Goal: Task Accomplishment & Management: Use online tool/utility

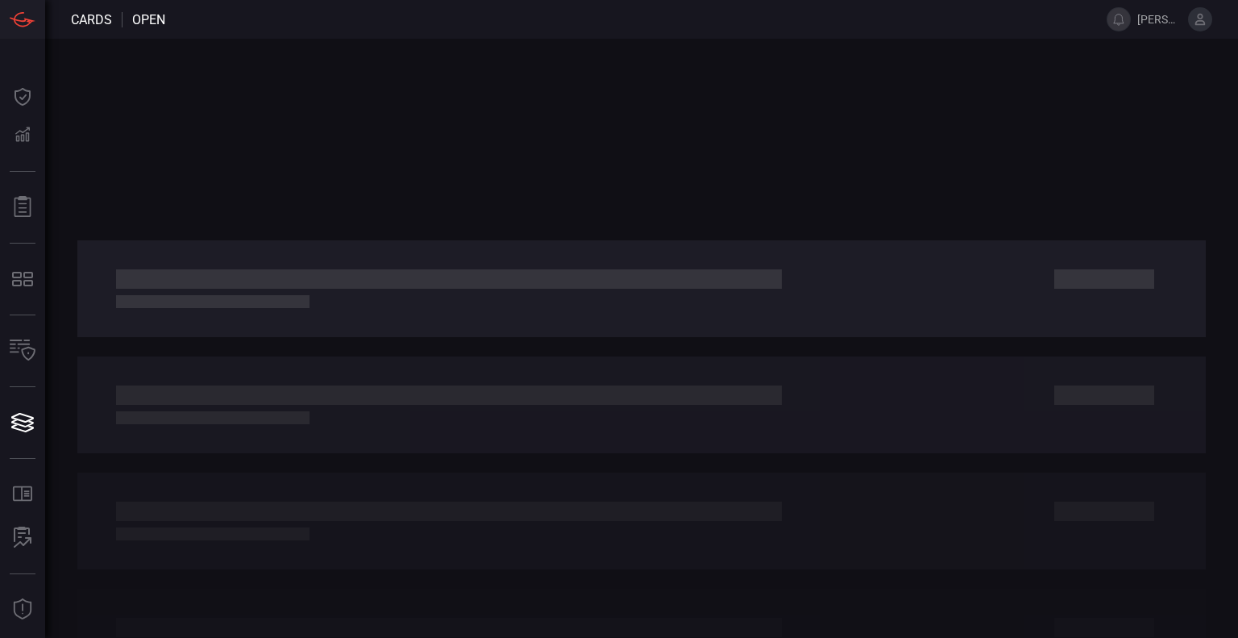
click at [1191, 15] on button at bounding box center [1200, 19] width 24 height 24
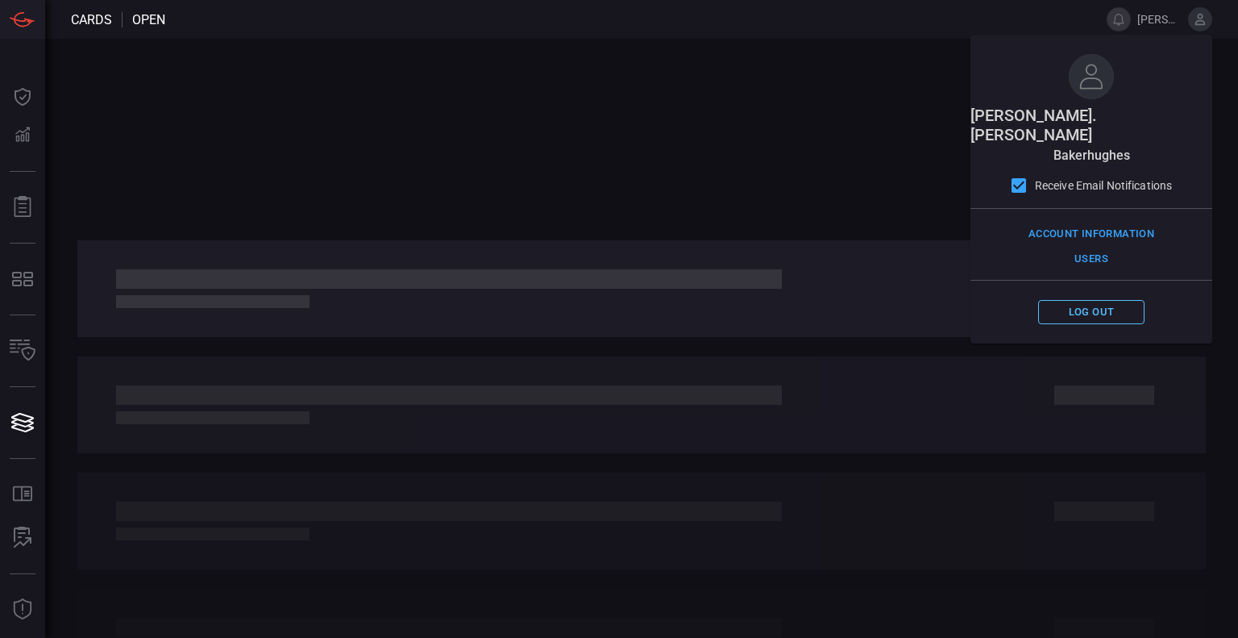
click at [1095, 300] on button "Log out" at bounding box center [1091, 312] width 106 height 25
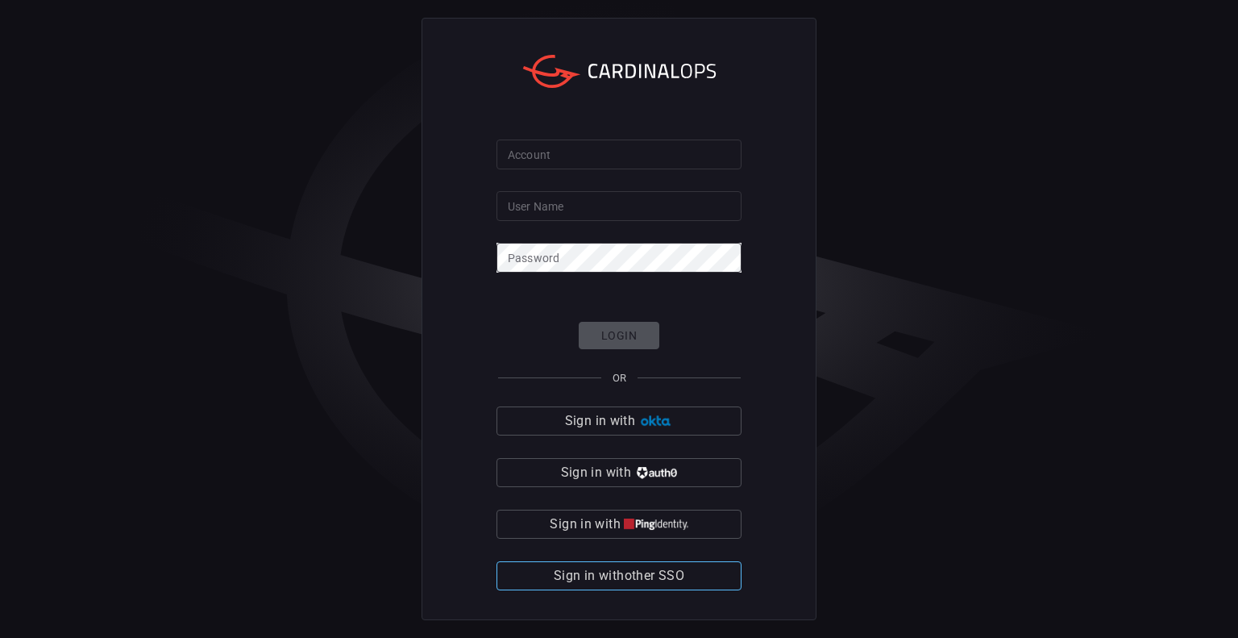
click at [672, 573] on span "Sign in with other SSO" at bounding box center [619, 575] width 131 height 23
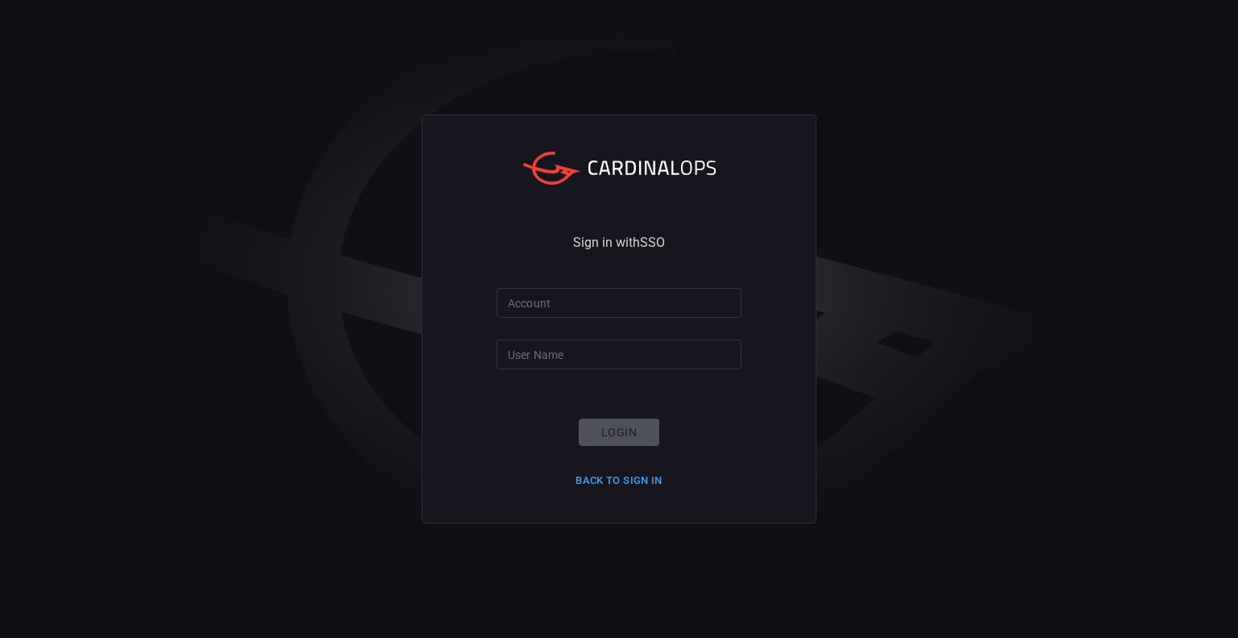
click at [585, 301] on input "Account" at bounding box center [619, 303] width 245 height 30
type input "bakerhughes"
click at [596, 361] on input "User Name" at bounding box center [619, 354] width 245 height 30
type input "[PERSON_NAME].[PERSON_NAME]"
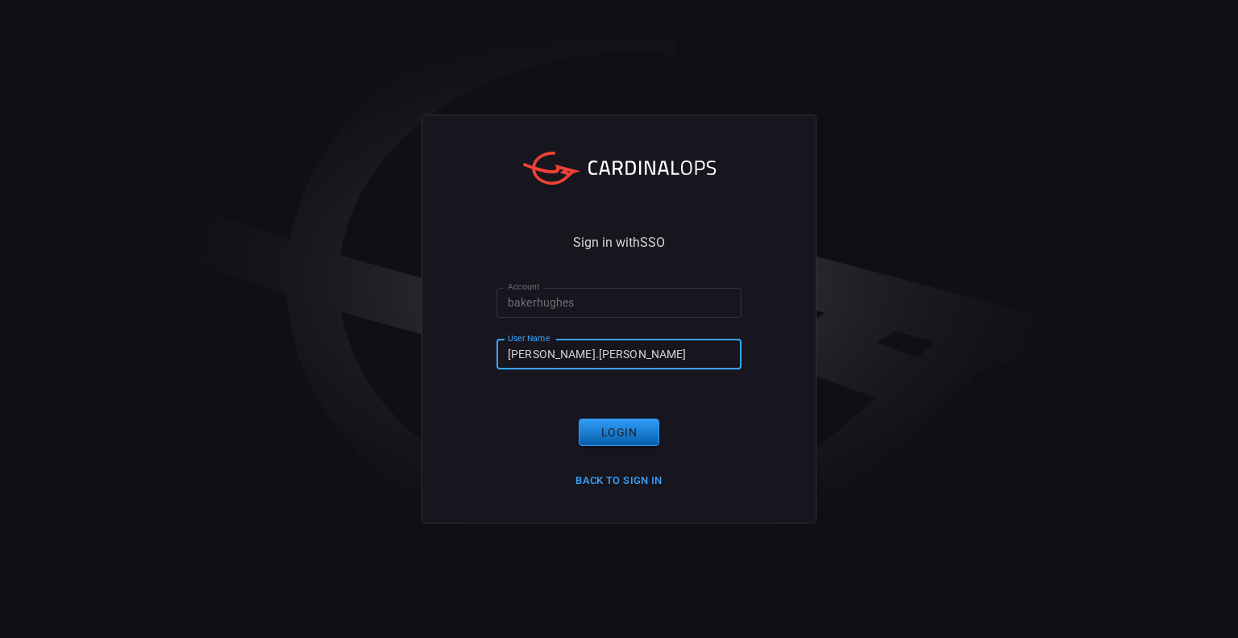
click at [632, 435] on button "Login" at bounding box center [619, 432] width 81 height 28
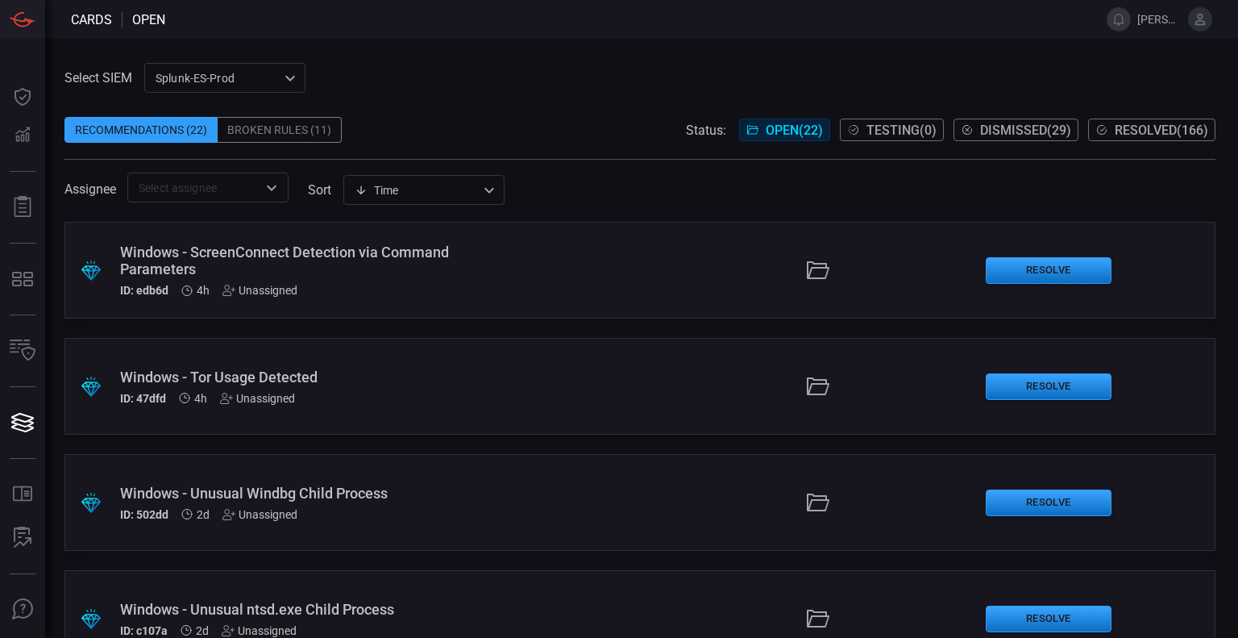
click at [287, 123] on div "Broken Rules (11)" at bounding box center [280, 130] width 124 height 26
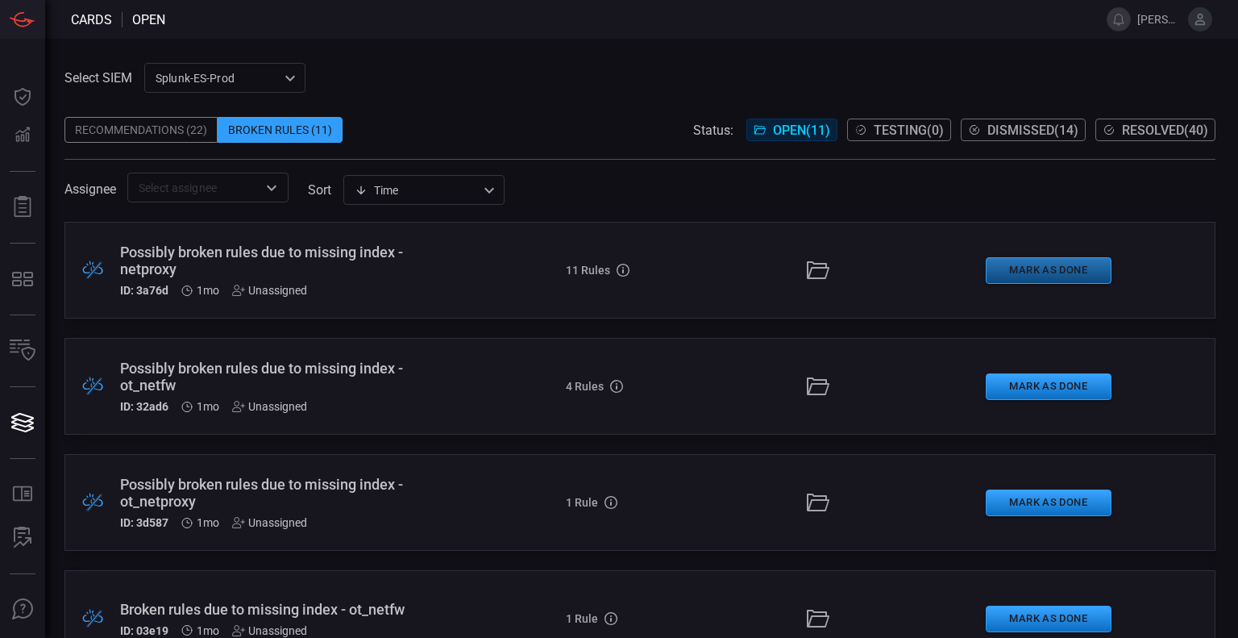
click at [1067, 268] on button "Mark as Done" at bounding box center [1049, 270] width 126 height 27
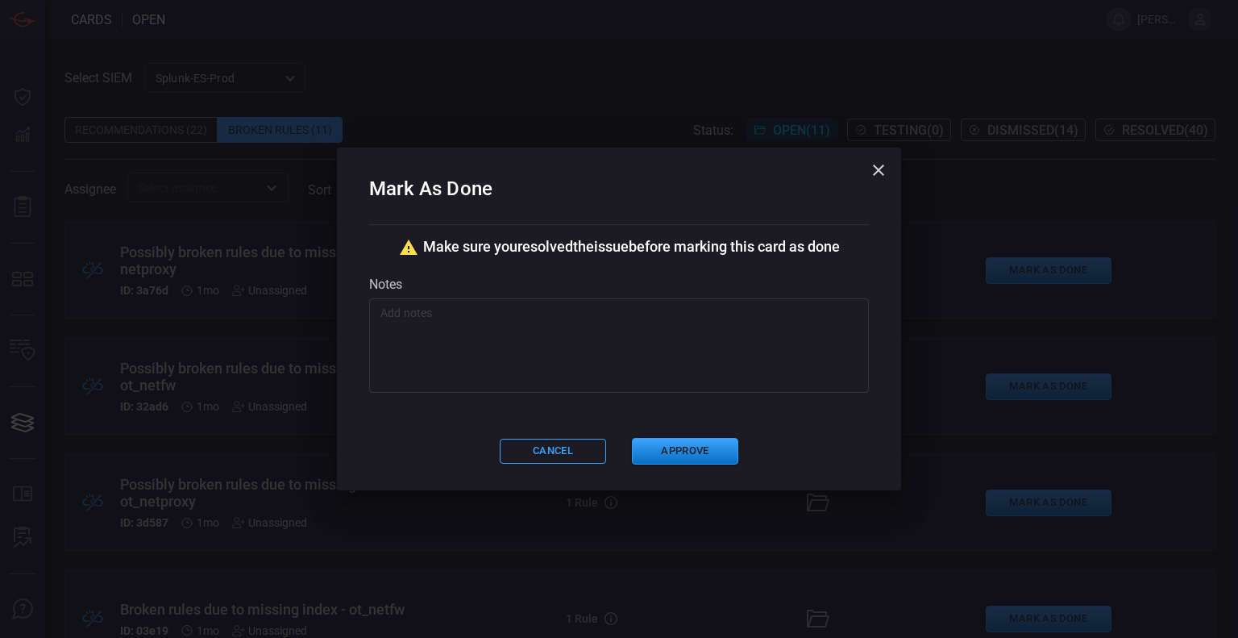
click at [636, 328] on textarea at bounding box center [618, 345] width 477 height 81
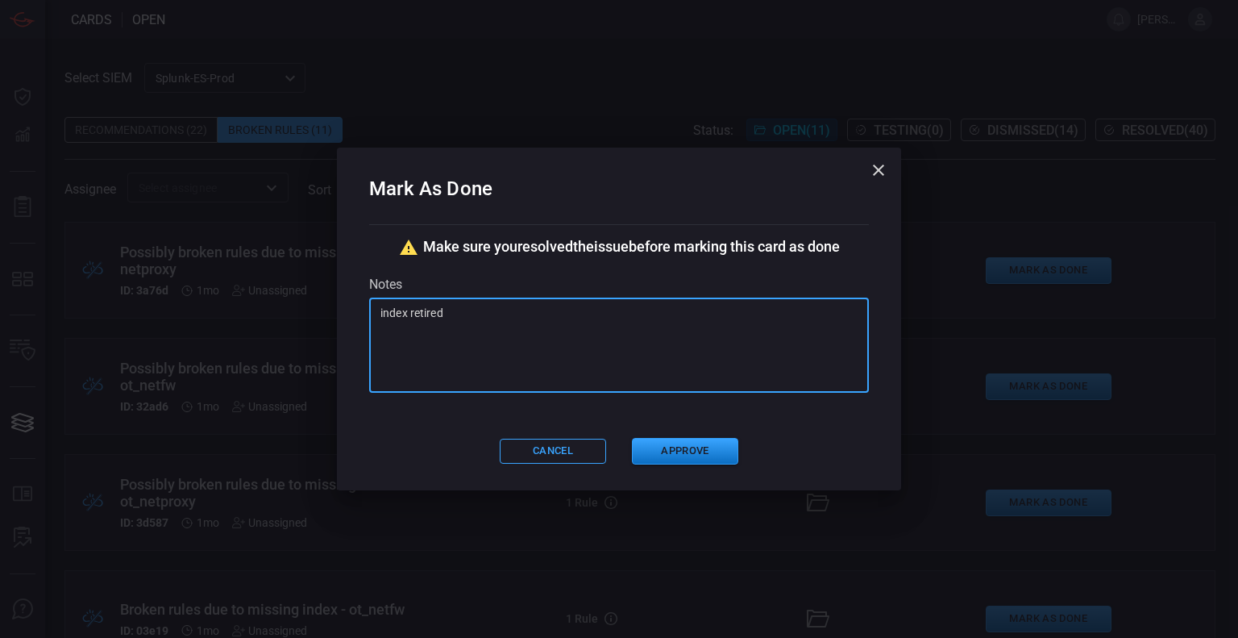
type textarea "index retired"
click at [548, 466] on div "Mark As Done Make sure you resolved the issue before marking this card as done …" at bounding box center [619, 319] width 564 height 342
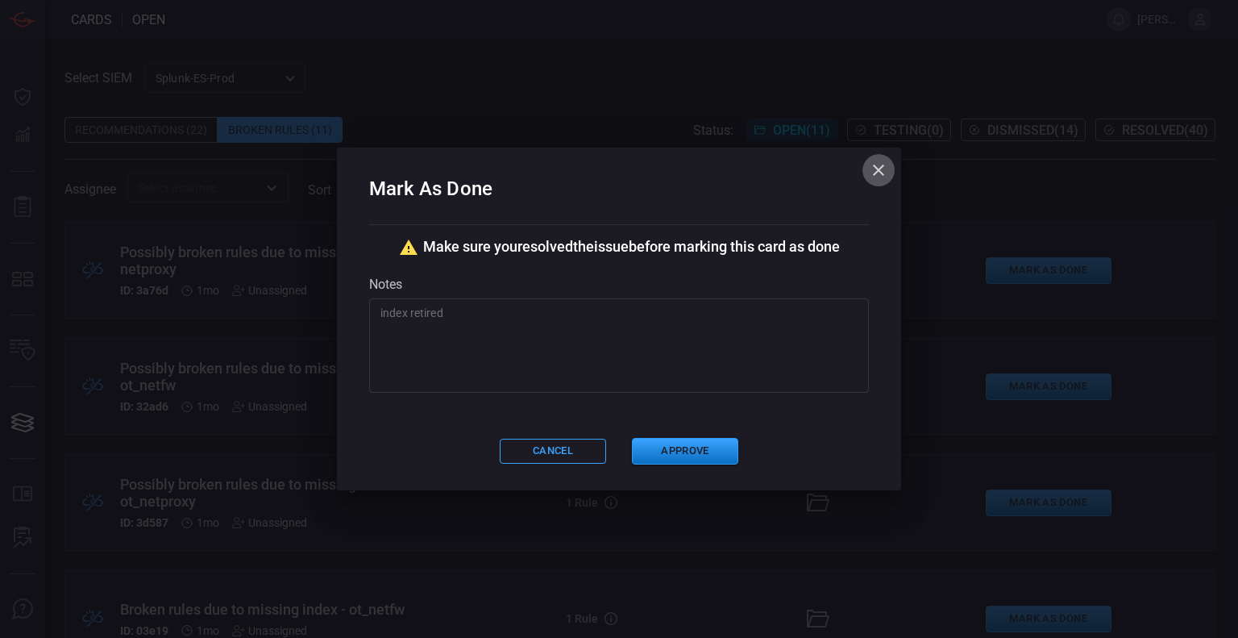
click at [877, 164] on icon "button" at bounding box center [878, 169] width 19 height 19
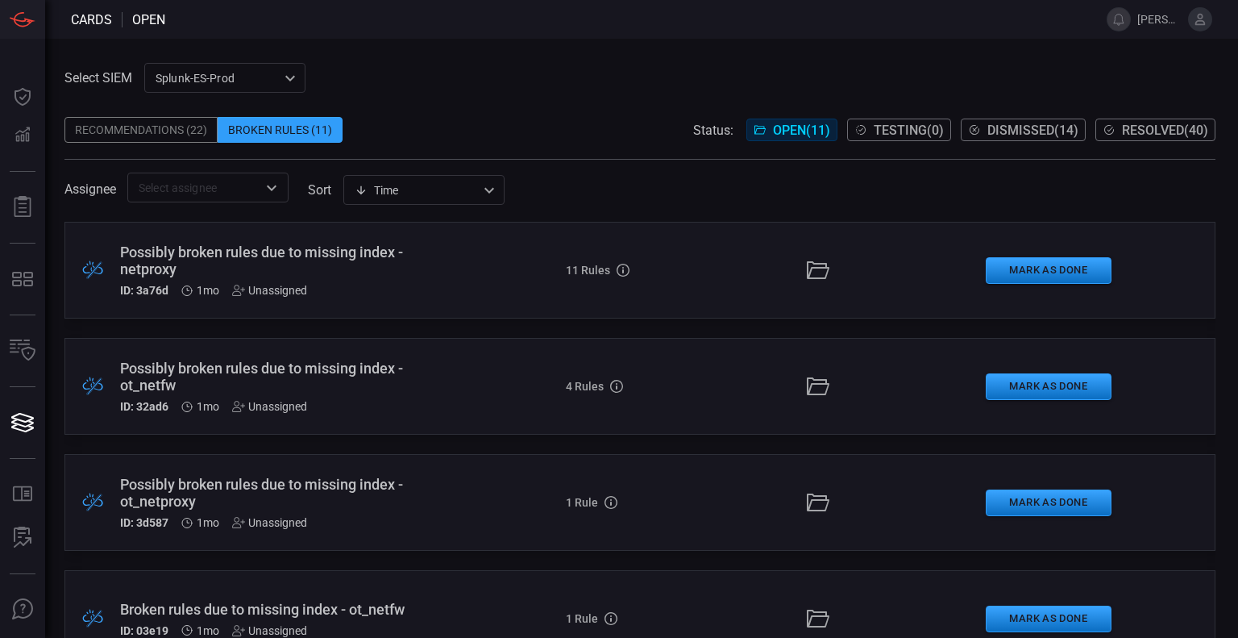
click at [540, 284] on div ".broken_cards_icon_0{fill:#39A4FF;} .broken_cards_icon_1{fill:none;stroke:#1918…" at bounding box center [639, 270] width 1151 height 97
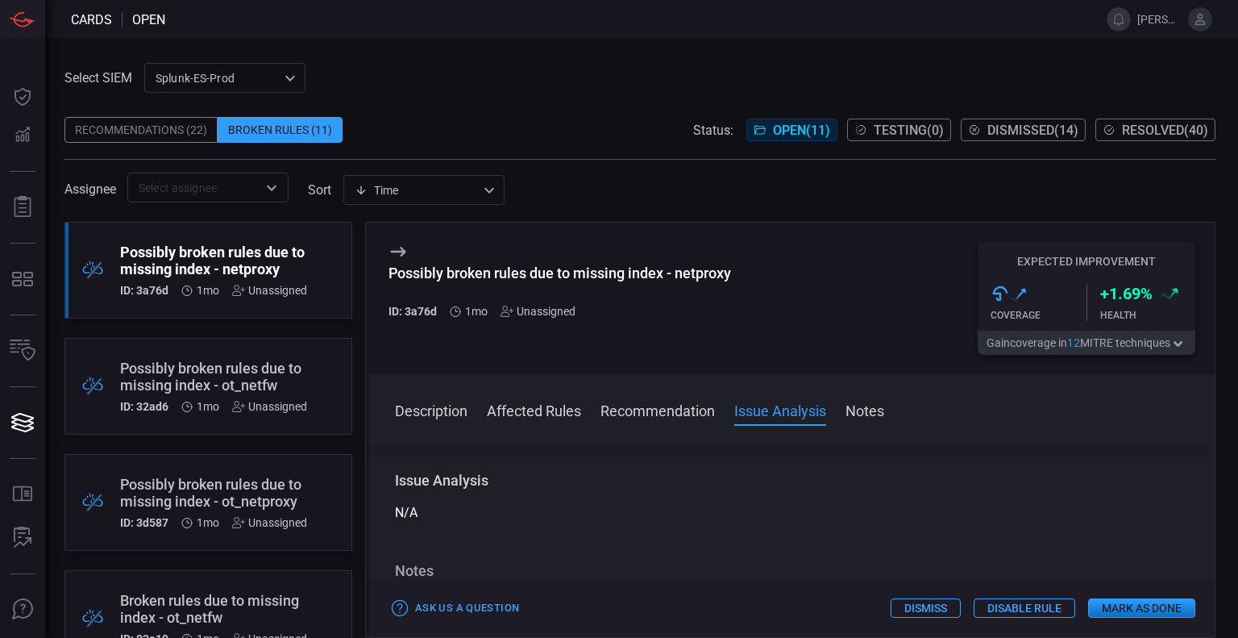
scroll to position [806, 0]
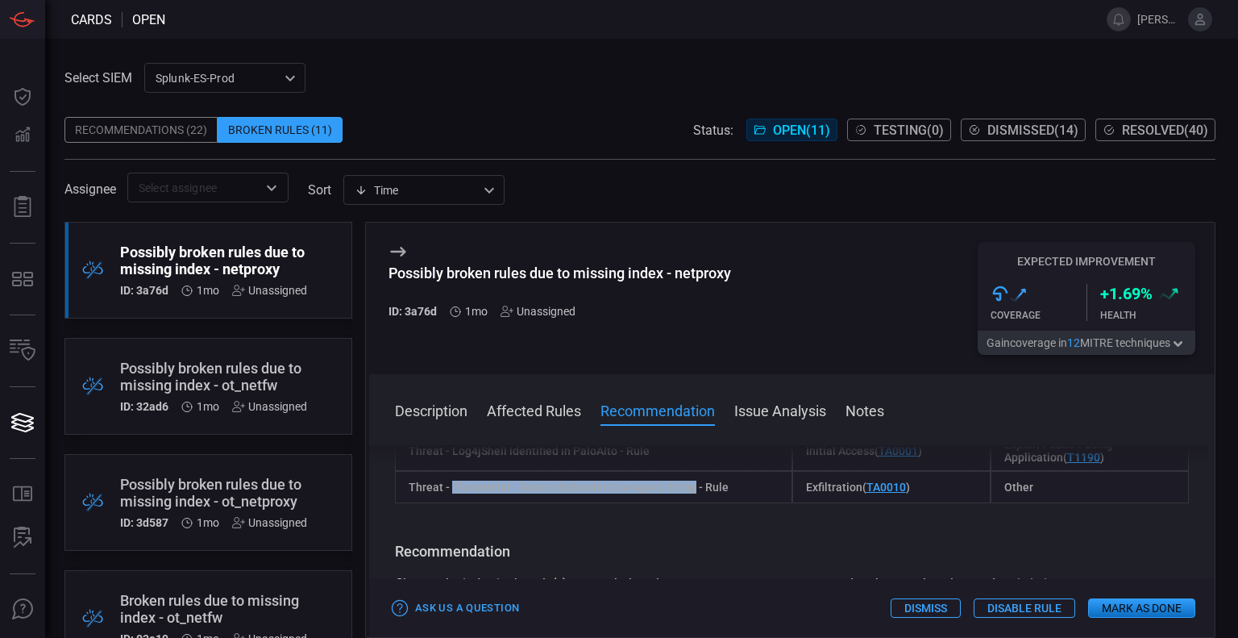
drag, startPoint x: 451, startPoint y: 493, endPoint x: 689, endPoint y: 505, distance: 238.9
click at [689, 503] on div "Threat - ThreatIntel - Tesla InfoStealer UserAgent String - Rule" at bounding box center [593, 487] width 397 height 32
copy div "ThreatIntel - Tesla InfoStealer UserAgent String"
click at [784, 335] on div "Possibly broken rules due to missing index - netproxy ID: 3a76d 1mo Unassigned …" at bounding box center [792, 298] width 846 height 152
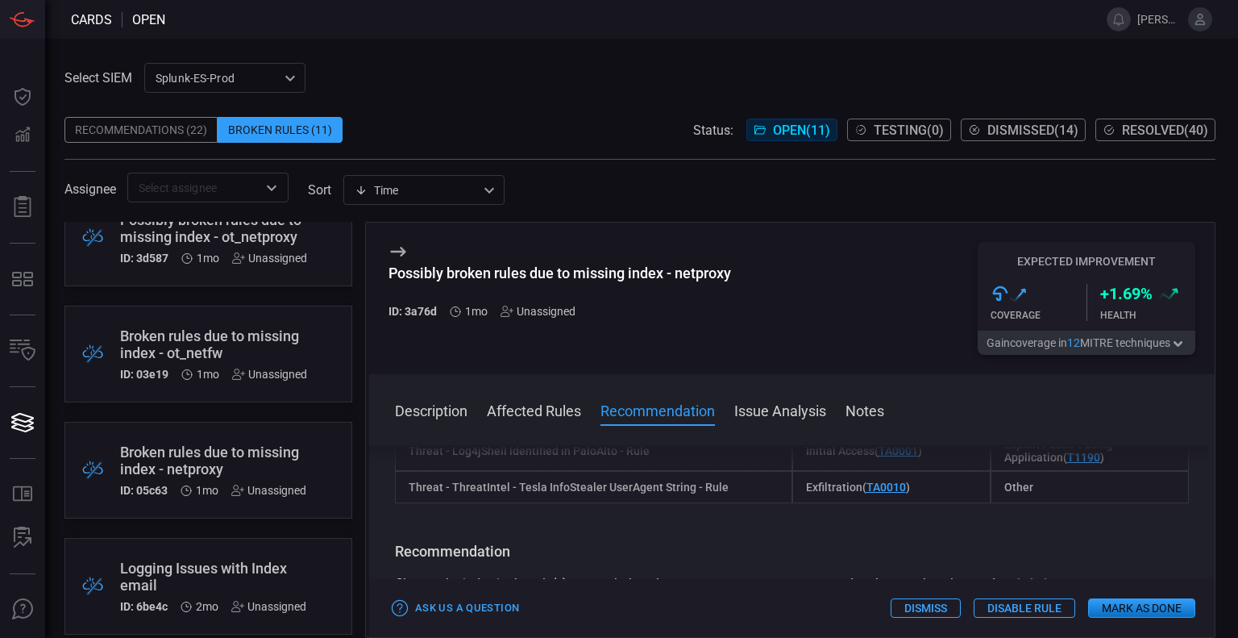
scroll to position [0, 0]
